Goal: Task Accomplishment & Management: Complete application form

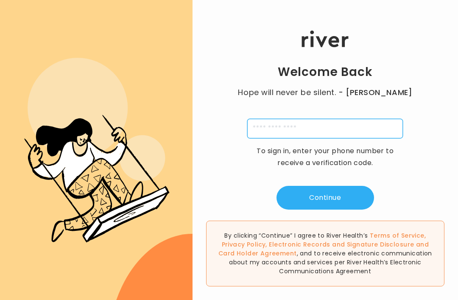
click at [332, 138] on input "tel" at bounding box center [326, 129] width 156 height 20
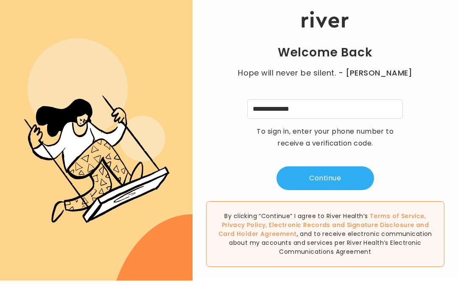
scroll to position [20, 0]
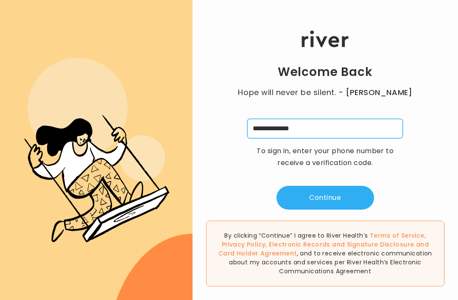
type input "**********"
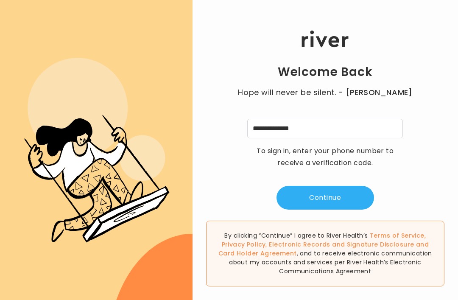
click at [335, 186] on button "Continue" at bounding box center [326, 198] width 98 height 24
click at [288, 119] on input "tel" at bounding box center [284, 129] width 20 height 20
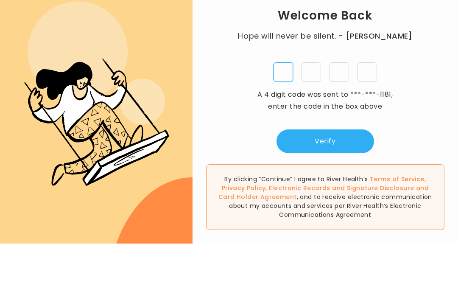
type input "*"
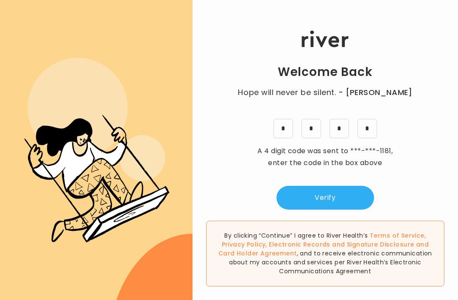
click at [338, 186] on button "Verify" at bounding box center [326, 198] width 98 height 24
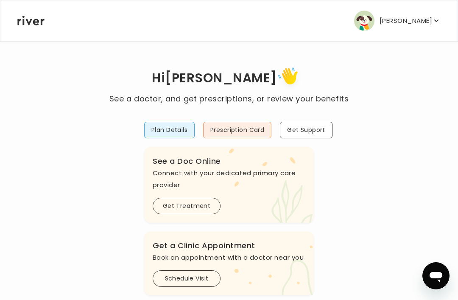
click at [179, 128] on button "Plan Details" at bounding box center [169, 130] width 51 height 17
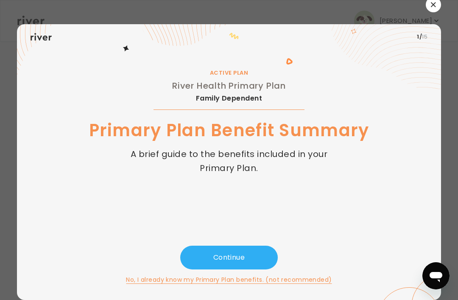
scroll to position [27, 0]
click at [255, 247] on button "Continue" at bounding box center [229, 258] width 98 height 24
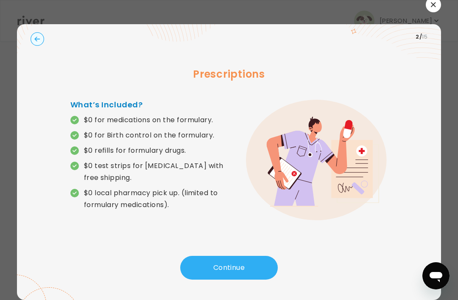
click at [242, 256] on button "Continue" at bounding box center [229, 268] width 98 height 24
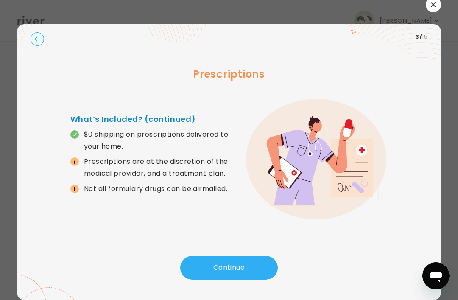
click at [241, 257] on button "Continue" at bounding box center [229, 268] width 98 height 24
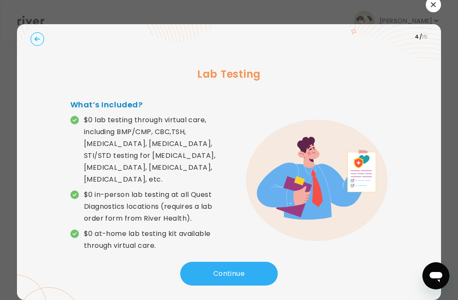
click at [225, 262] on button "Continue" at bounding box center [229, 274] width 98 height 24
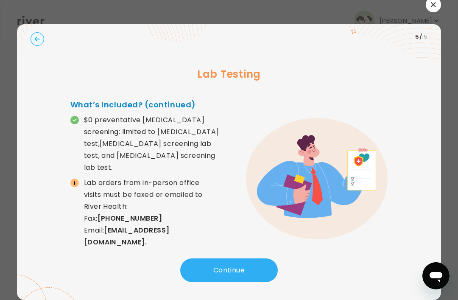
click at [228, 259] on button "Continue" at bounding box center [229, 271] width 98 height 24
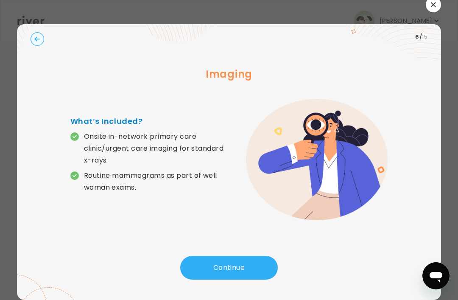
click at [220, 256] on button "Continue" at bounding box center [229, 268] width 98 height 24
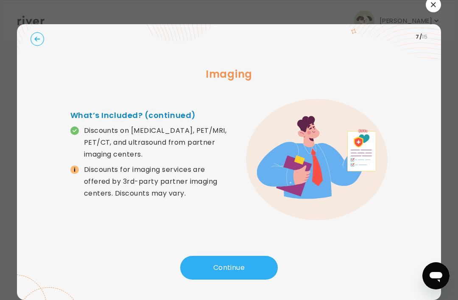
click at [227, 261] on button "Continue" at bounding box center [229, 268] width 98 height 24
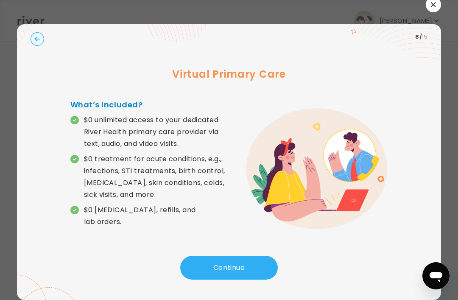
click at [226, 261] on button "Continue" at bounding box center [229, 268] width 98 height 24
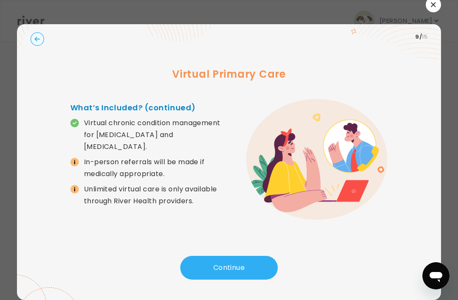
click at [244, 256] on button "Continue" at bounding box center [229, 268] width 98 height 24
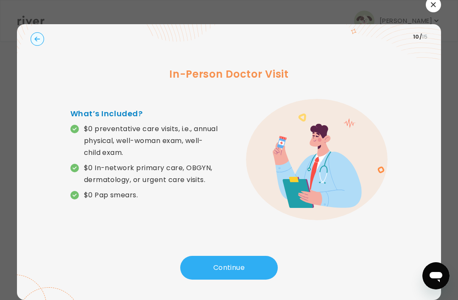
click at [242, 256] on button "Continue" at bounding box center [229, 268] width 98 height 24
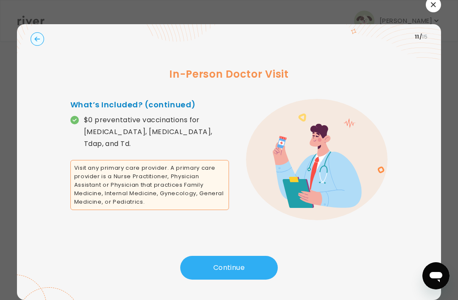
click at [248, 256] on button "Continue" at bounding box center [229, 268] width 98 height 24
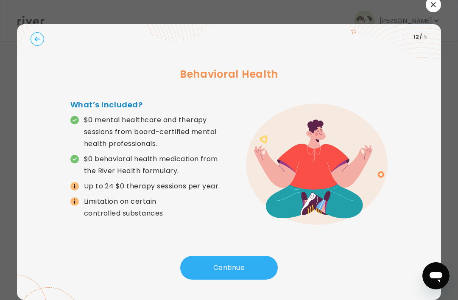
click at [42, 33] on circle "button" at bounding box center [37, 39] width 13 height 13
click at [41, 33] on circle "button" at bounding box center [37, 39] width 13 height 13
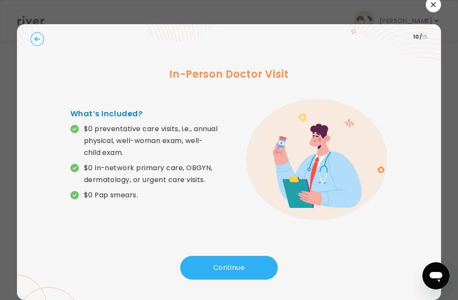
click at [232, 256] on button "Continue" at bounding box center [229, 268] width 98 height 24
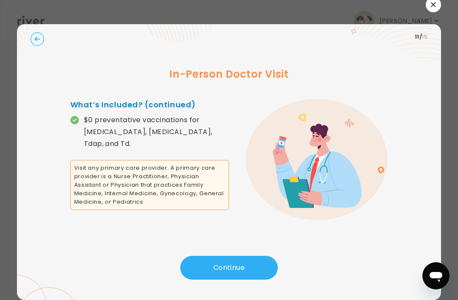
click at [231, 260] on button "Continue" at bounding box center [229, 268] width 98 height 24
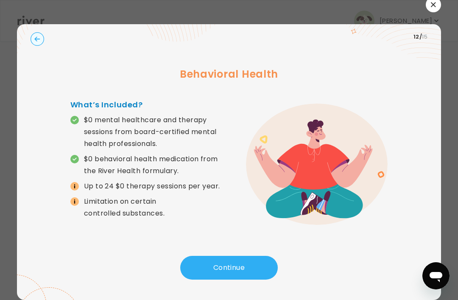
click at [231, 256] on button "Continue" at bounding box center [229, 268] width 98 height 24
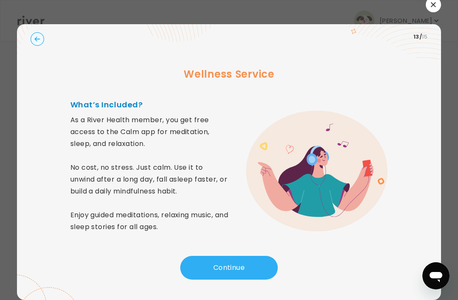
scroll to position [26, 0]
click at [240, 257] on button "Continue" at bounding box center [229, 268] width 98 height 24
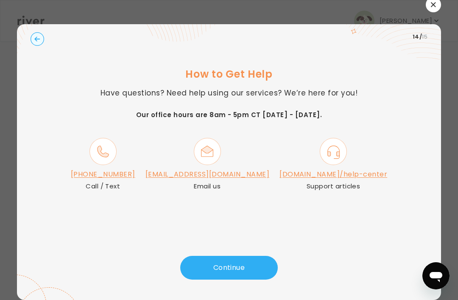
click at [242, 256] on button "Continue" at bounding box center [229, 268] width 98 height 24
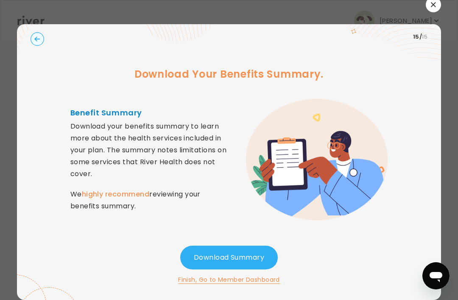
click at [234, 246] on button "Download Summary" at bounding box center [229, 258] width 98 height 24
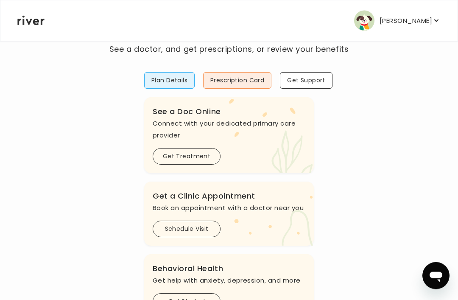
scroll to position [50, 0]
click at [206, 153] on button "Get Treatment" at bounding box center [187, 156] width 68 height 17
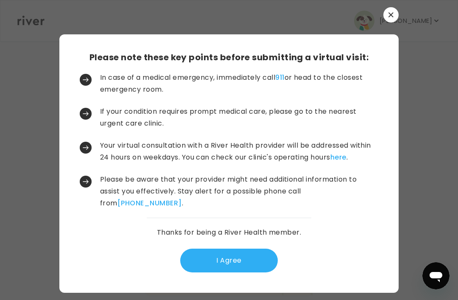
click at [225, 273] on button "I Agree" at bounding box center [229, 261] width 98 height 24
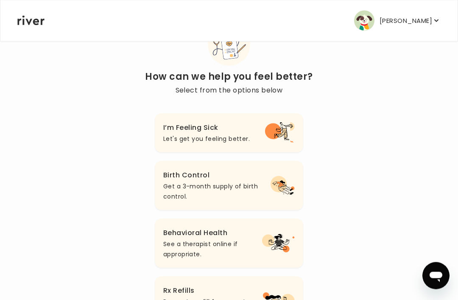
scroll to position [47, 0]
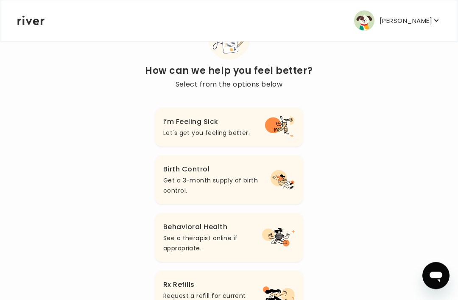
click at [242, 134] on p "Let's get you feeling better." at bounding box center [206, 133] width 87 height 10
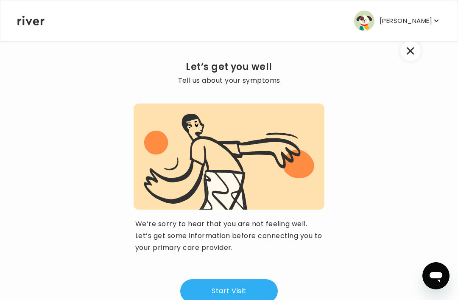
scroll to position [44, 0]
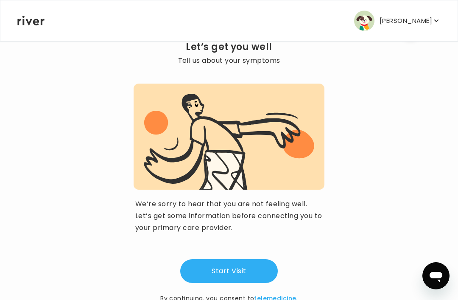
click at [246, 267] on button "Start Visit" at bounding box center [229, 271] width 98 height 24
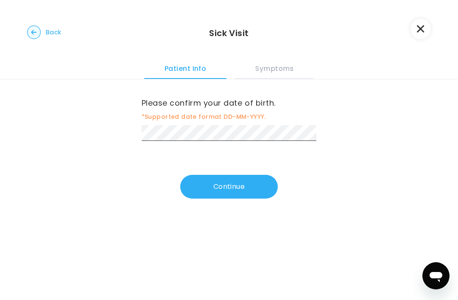
click at [286, 72] on button "Symptoms" at bounding box center [274, 67] width 79 height 23
click at [273, 75] on button "Symptoms" at bounding box center [274, 67] width 79 height 23
click at [231, 181] on button "Continue" at bounding box center [229, 187] width 98 height 24
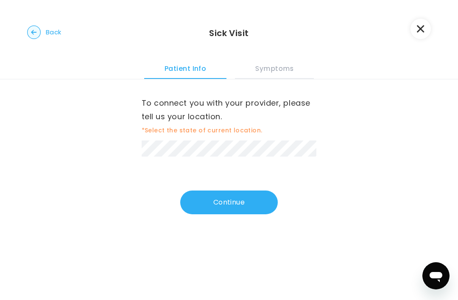
click at [239, 197] on button "Continue" at bounding box center [229, 203] width 98 height 24
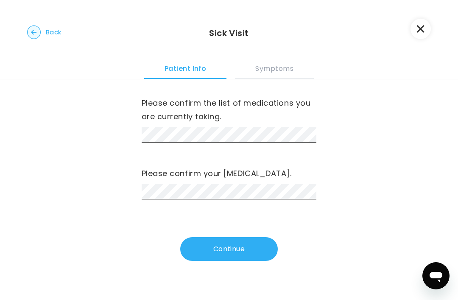
click at [221, 245] on button "Continue" at bounding box center [229, 249] width 98 height 24
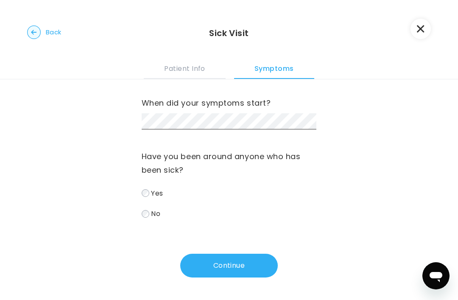
click at [151, 213] on span "No" at bounding box center [155, 214] width 9 height 10
click at [242, 267] on button "Continue" at bounding box center [229, 265] width 98 height 24
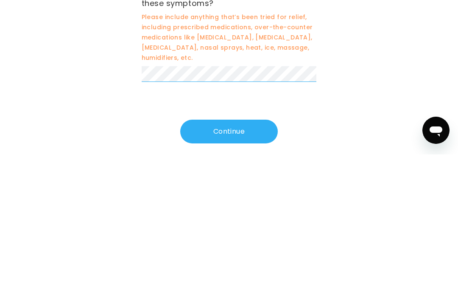
scroll to position [314, 0]
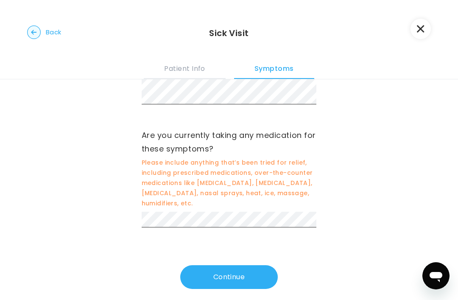
click at [233, 268] on button "Continue" at bounding box center [229, 277] width 98 height 24
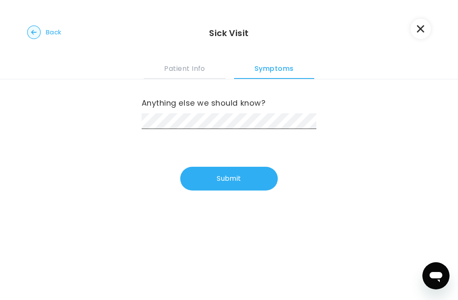
scroll to position [0, 0]
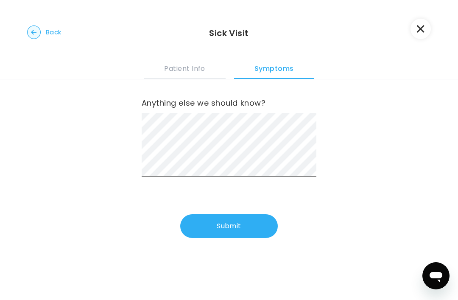
click at [240, 222] on button "Submit" at bounding box center [229, 226] width 98 height 24
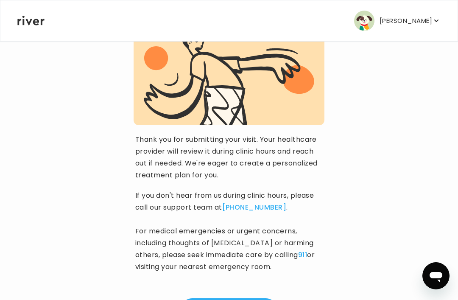
scroll to position [93, 0]
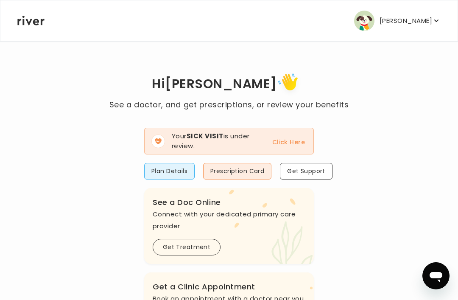
click at [291, 145] on button "Click Here" at bounding box center [289, 142] width 33 height 10
